Goal: Task Accomplishment & Management: Use online tool/utility

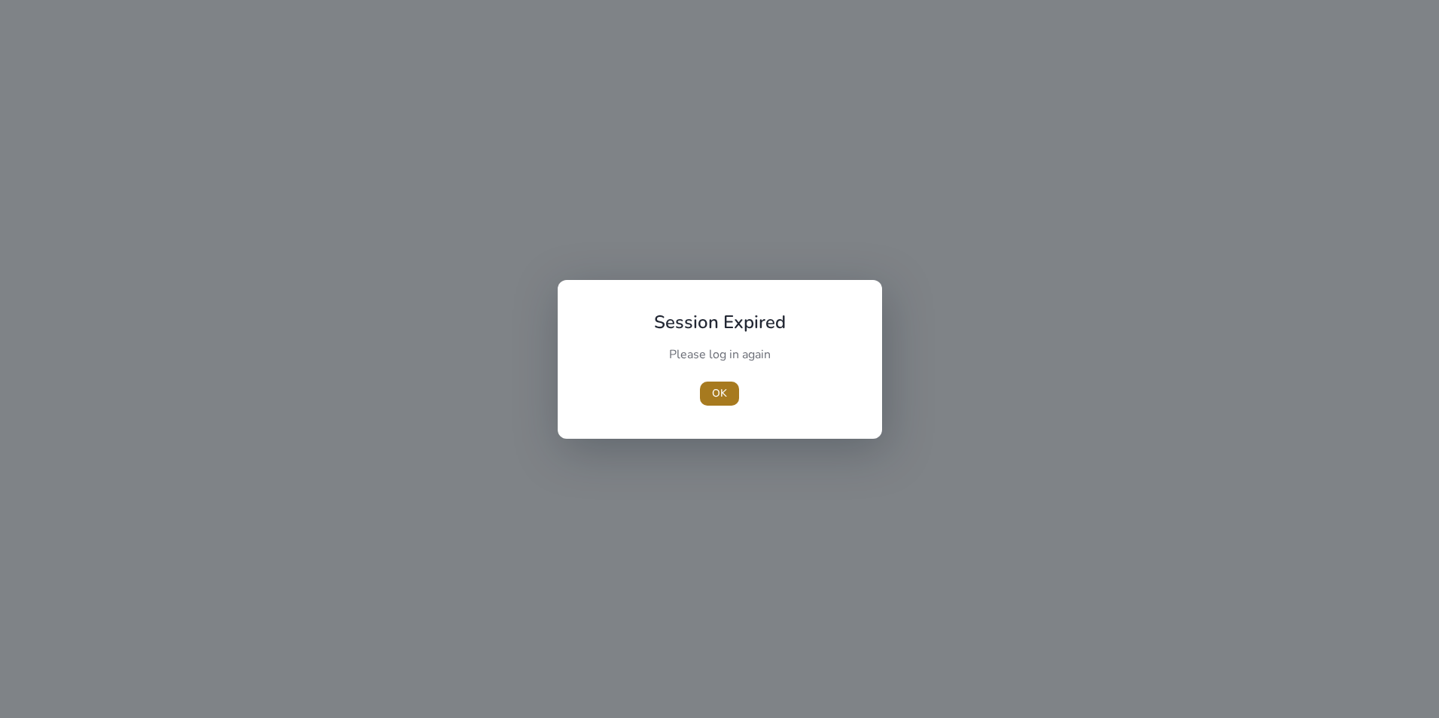
click at [720, 397] on span "OK" at bounding box center [719, 393] width 15 height 16
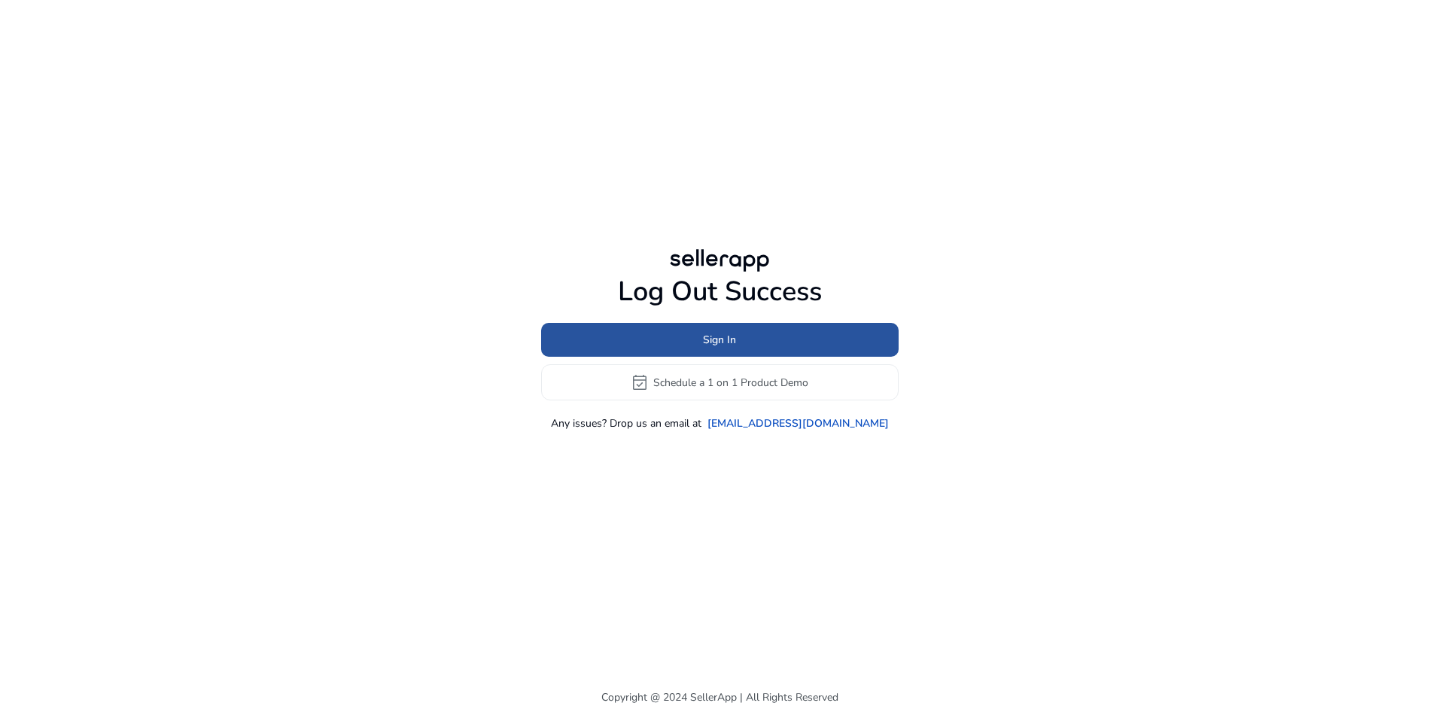
click at [728, 338] on span "Sign In" at bounding box center [719, 340] width 33 height 16
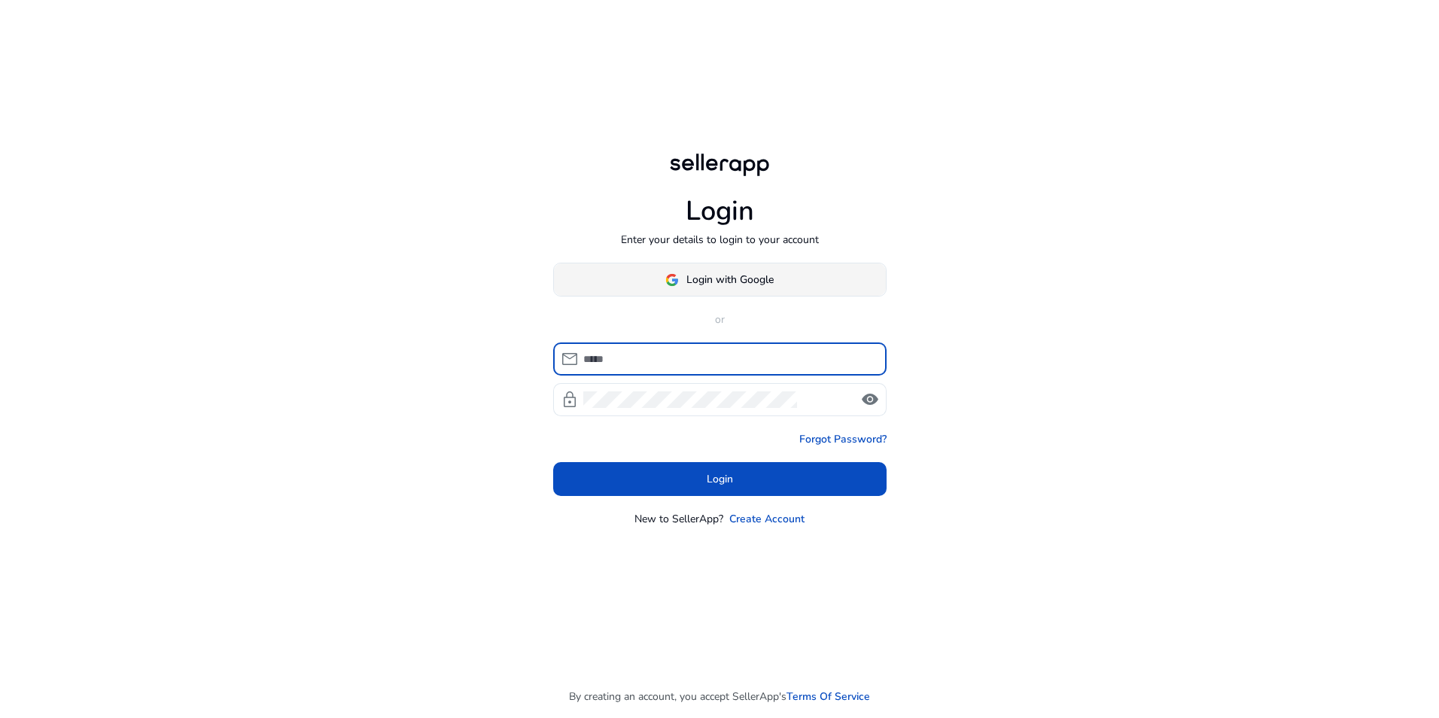
click at [720, 287] on span "Login with Google" at bounding box center [730, 280] width 87 height 16
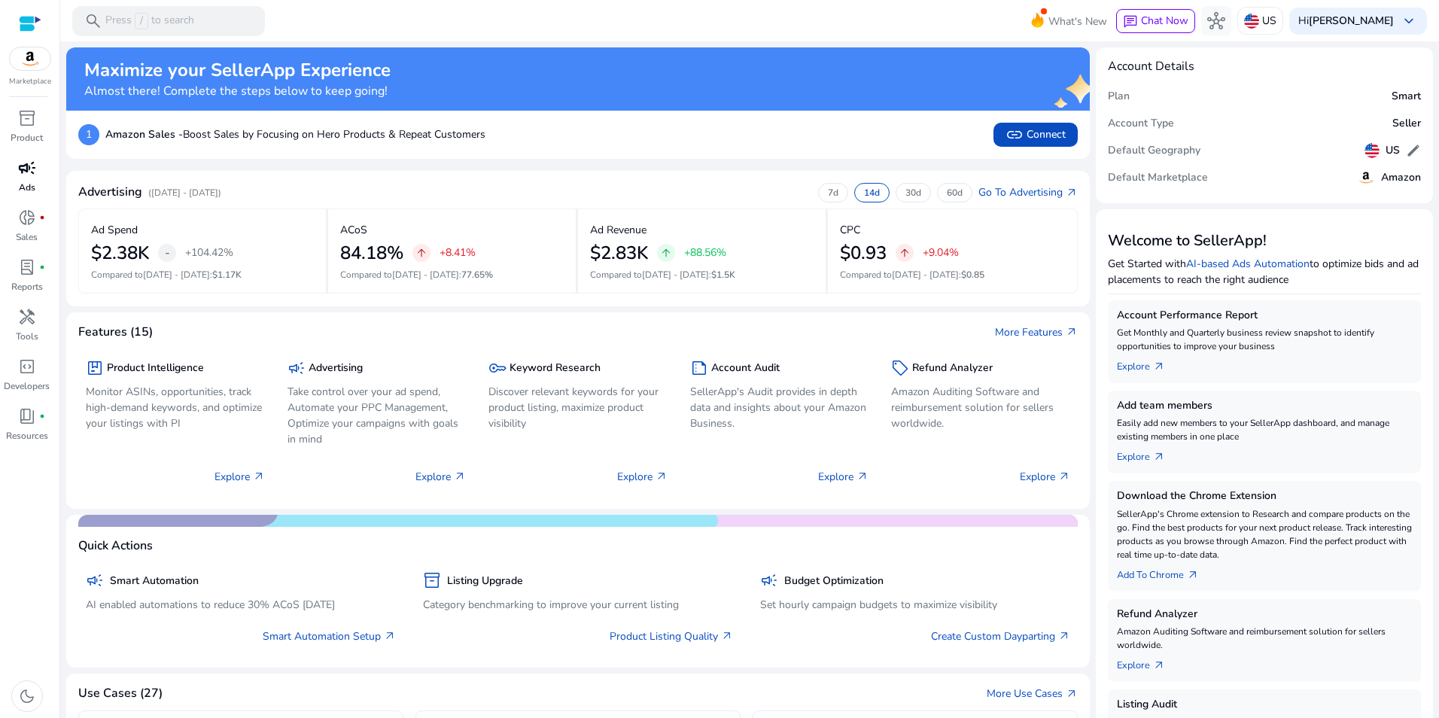
click at [29, 177] on span "campaign" at bounding box center [27, 168] width 18 height 18
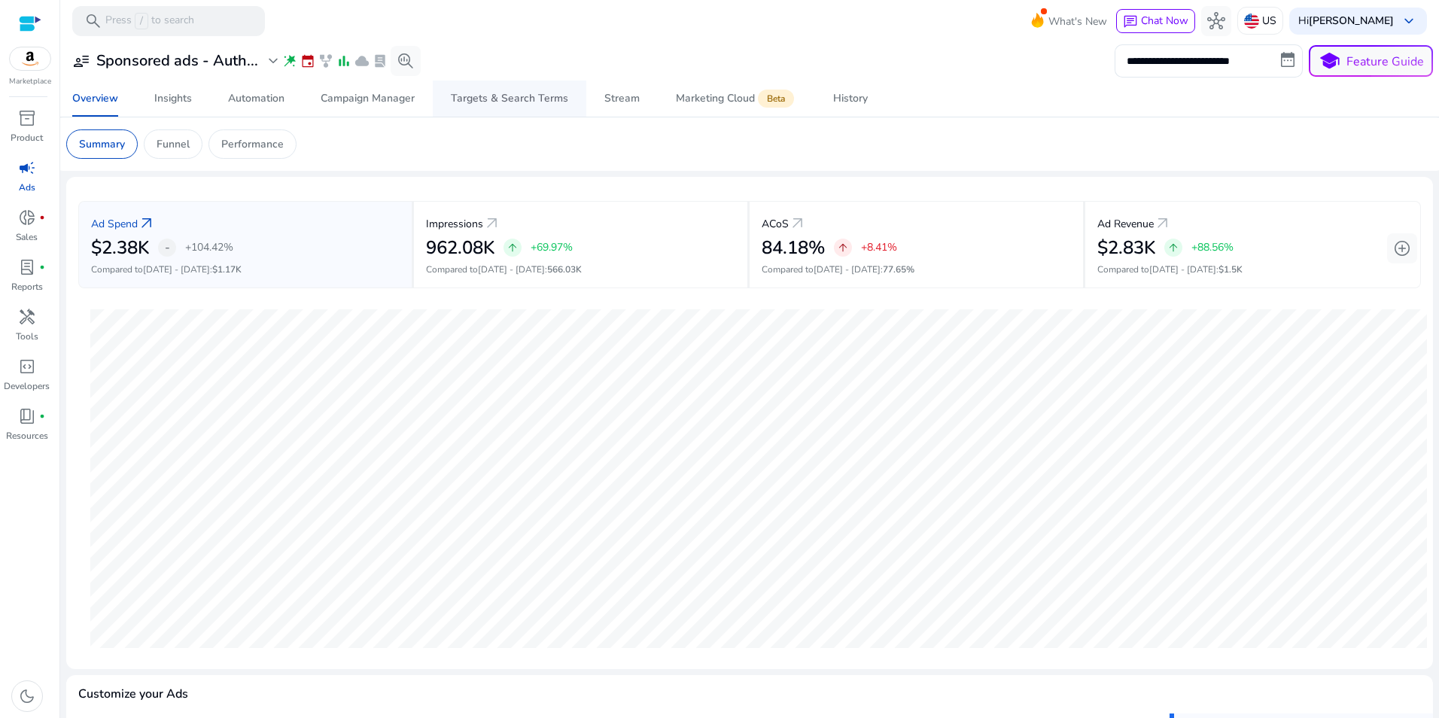
click at [516, 98] on div "Targets & Search Terms" at bounding box center [509, 98] width 117 height 11
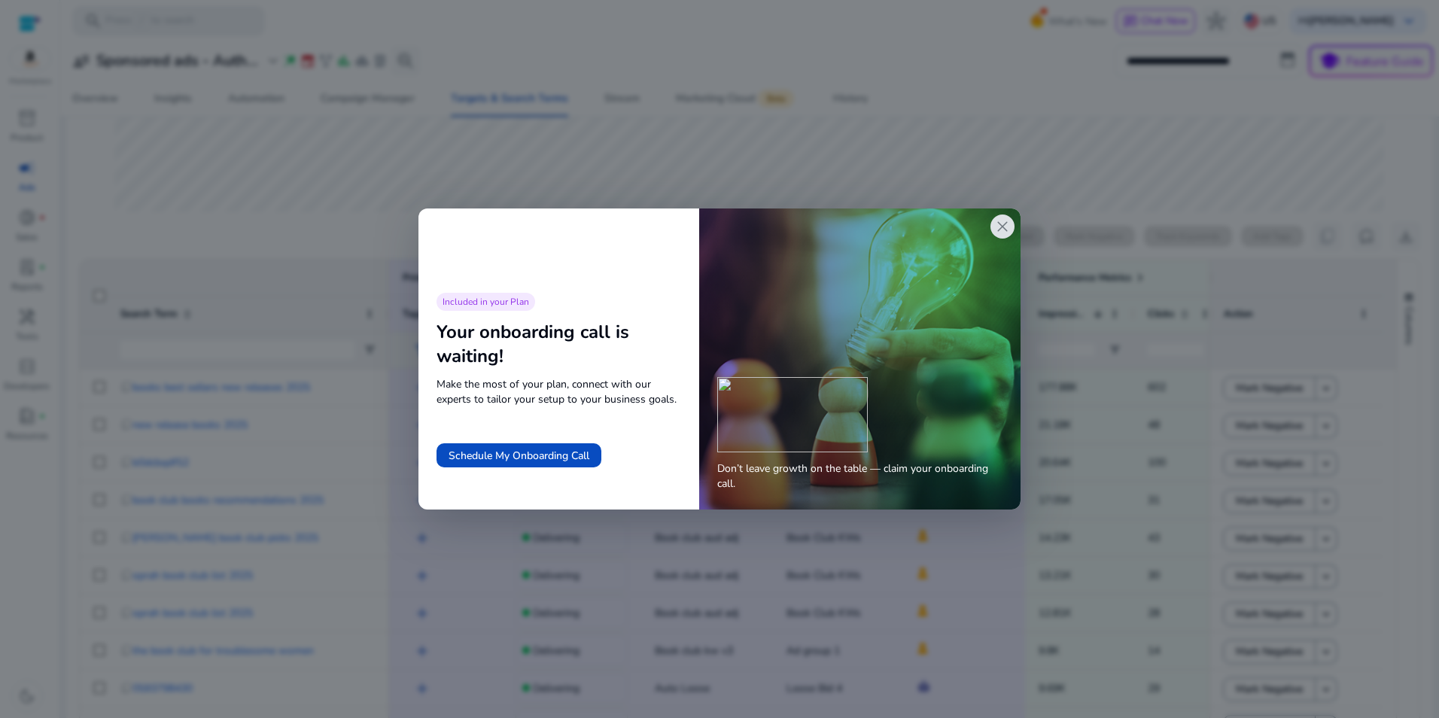
click at [999, 233] on span "close" at bounding box center [1003, 227] width 18 height 18
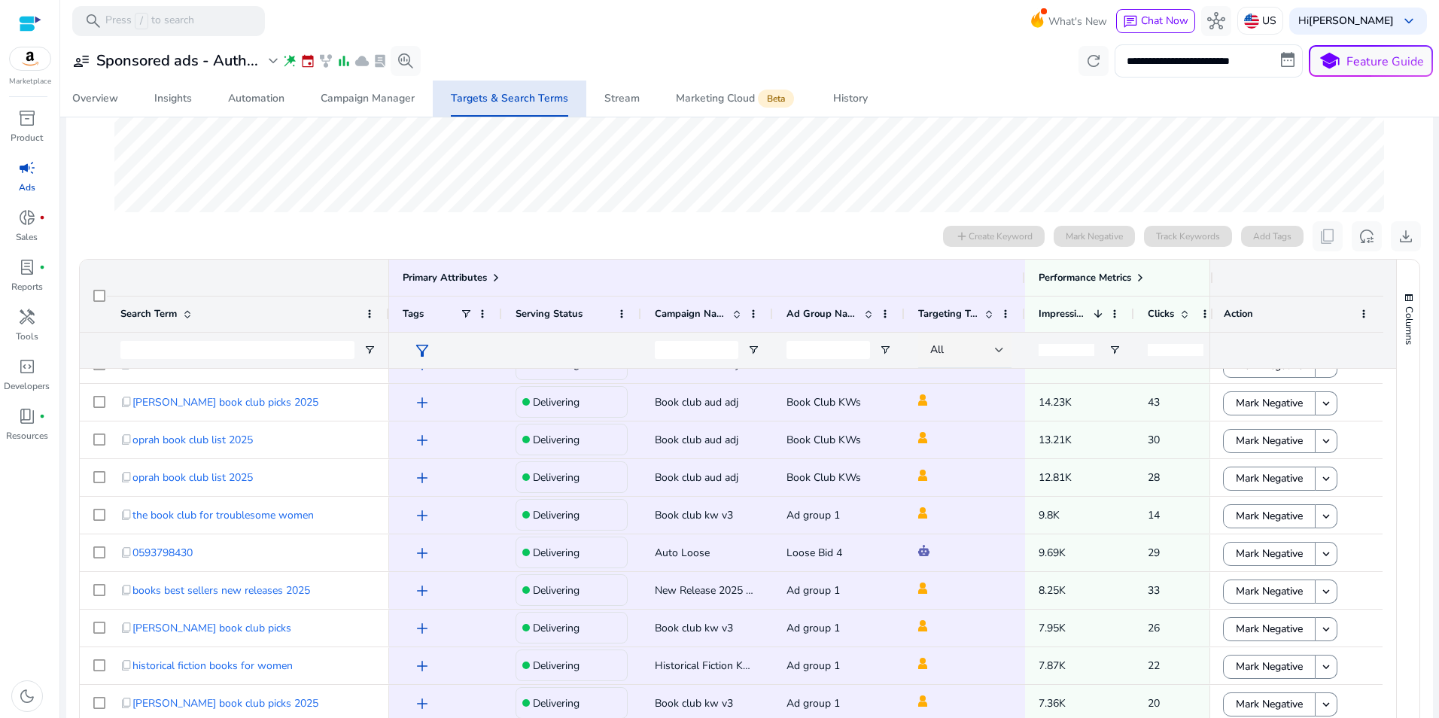
scroll to position [161, 0]
